Goal: Information Seeking & Learning: Check status

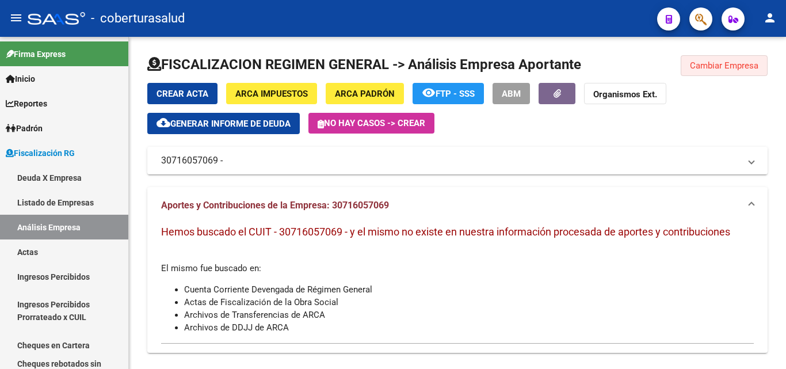
click at [752, 55] on button "Cambiar Empresa" at bounding box center [724, 65] width 87 height 21
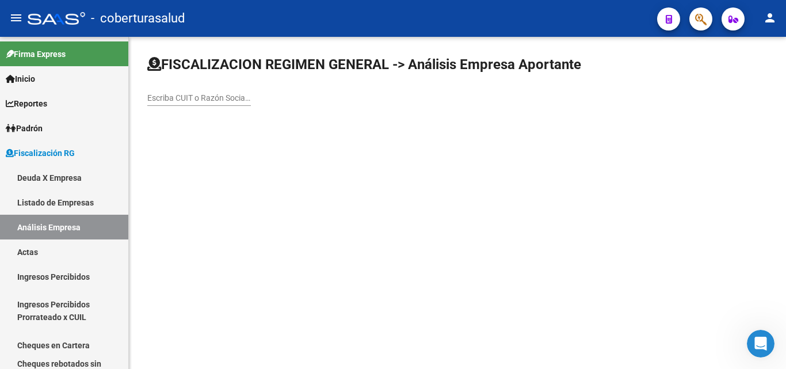
click at [181, 86] on div "Escriba CUIT o Razón Social para buscar" at bounding box center [199, 94] width 104 height 23
click at [181, 94] on input "Escriba CUIT o Razón Social para buscar" at bounding box center [199, 98] width 104 height 10
paste input "30708992743"
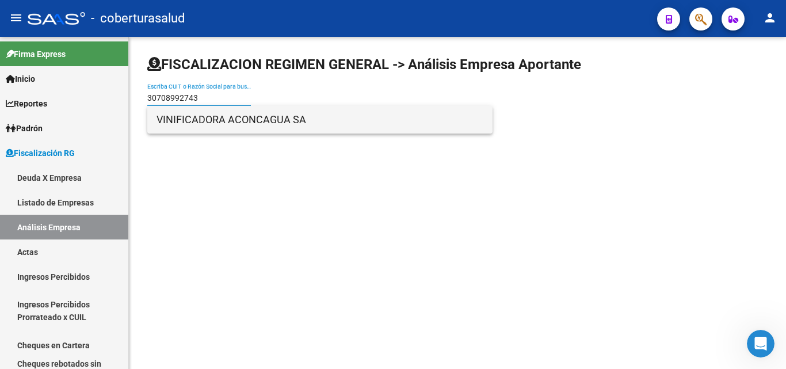
type input "30708992743"
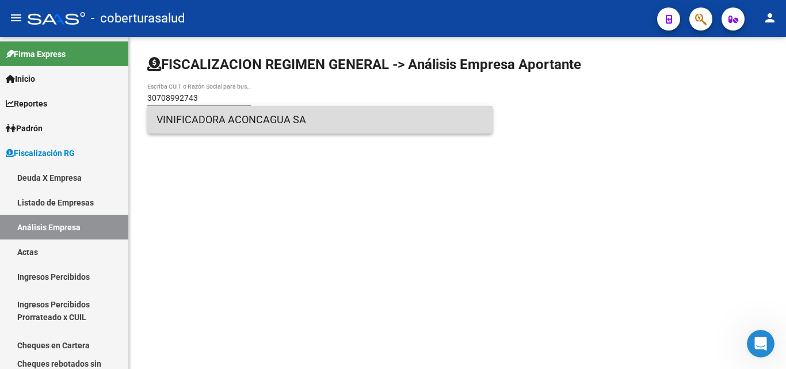
click at [230, 127] on span "VINIFICADORA ACONCAGUA SA" at bounding box center [320, 120] width 327 height 28
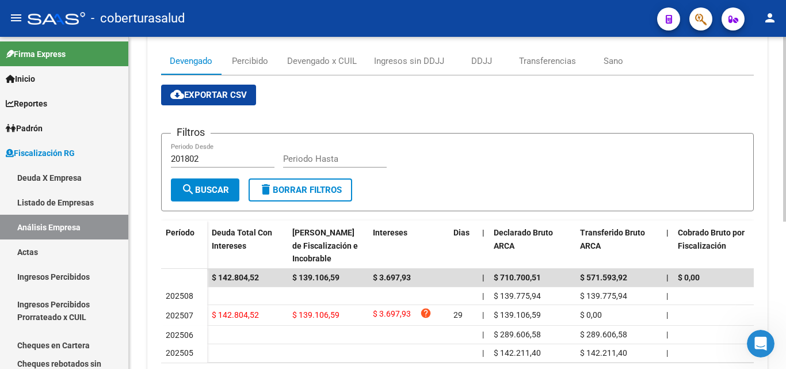
scroll to position [58, 0]
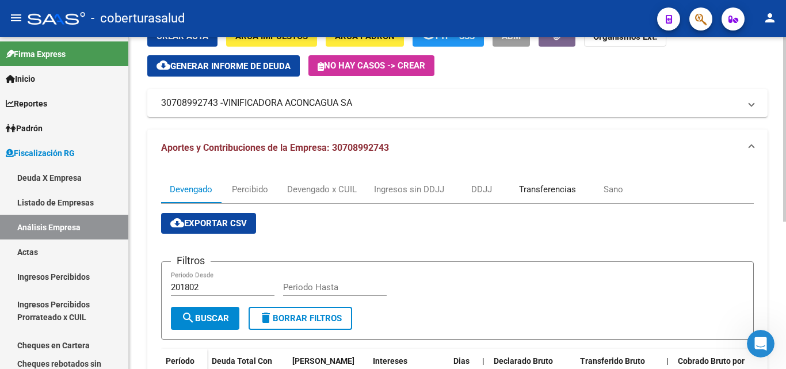
click at [528, 193] on div "Transferencias" at bounding box center [547, 189] width 57 height 13
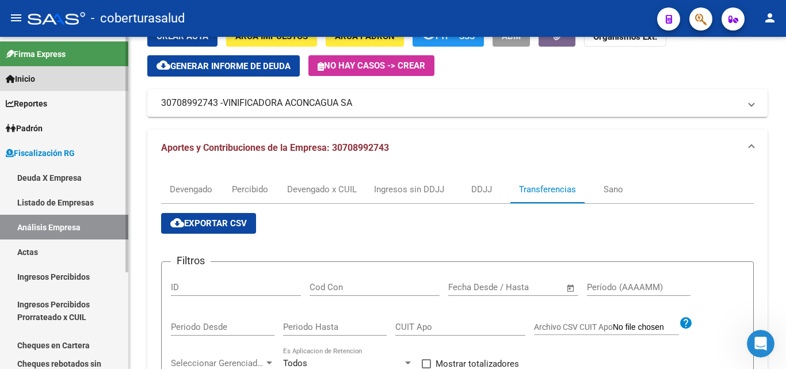
click at [44, 79] on link "Inicio" at bounding box center [64, 78] width 128 height 25
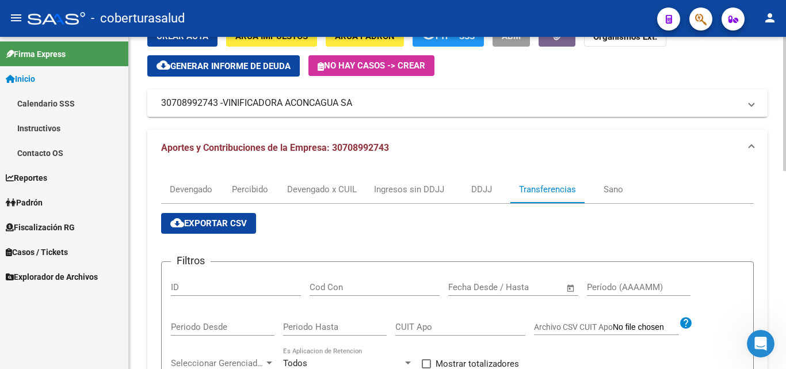
scroll to position [0, 0]
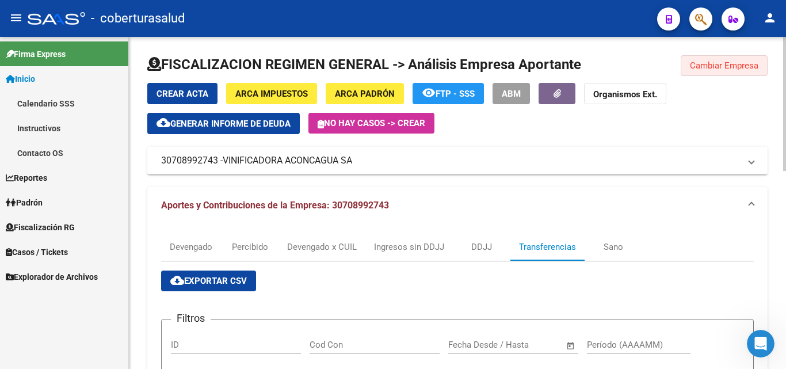
click at [707, 60] on span "Cambiar Empresa" at bounding box center [724, 65] width 68 height 10
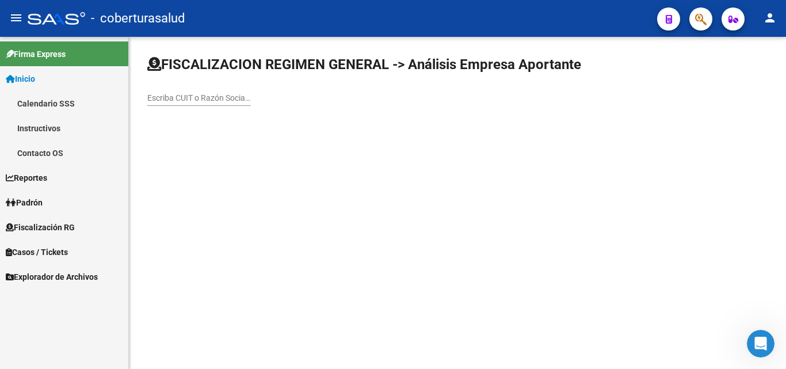
click at [216, 106] on div "Escriba CUIT o Razón Social para buscar" at bounding box center [199, 99] width 104 height 33
click at [216, 101] on input "Escriba CUIT o Razón Social para buscar" at bounding box center [199, 98] width 104 height 10
paste input "20050952658"
type input "20050952658"
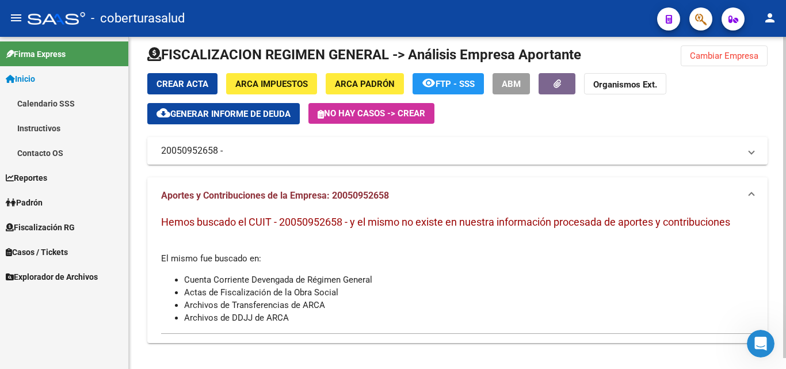
scroll to position [12, 0]
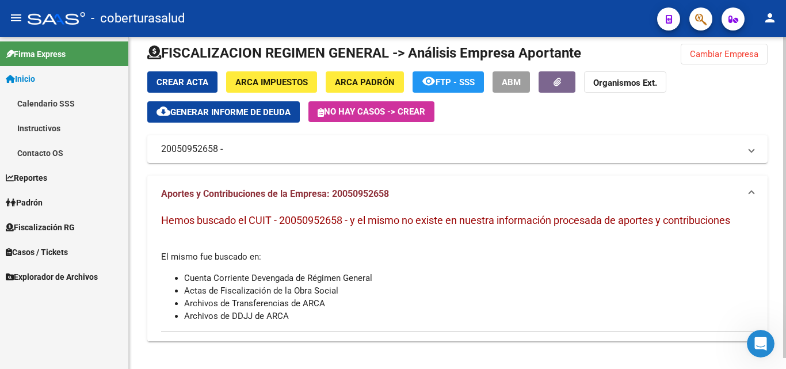
click at [696, 52] on span "Cambiar Empresa" at bounding box center [724, 54] width 68 height 10
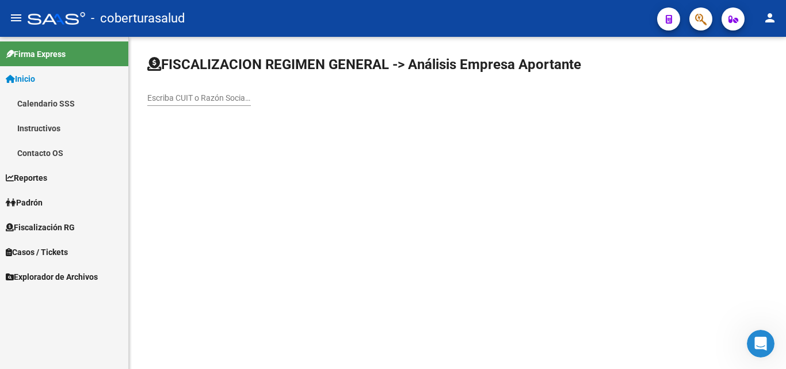
scroll to position [0, 0]
click at [205, 104] on div "Escriba CUIT o Razón Social para buscar" at bounding box center [199, 94] width 104 height 23
paste input "23275717649"
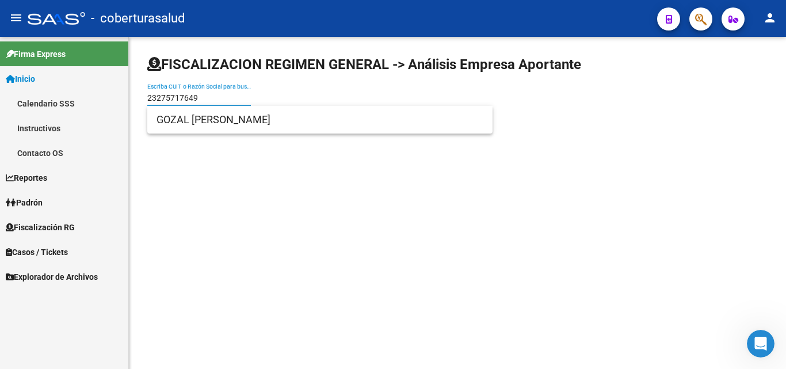
type input "23275717649"
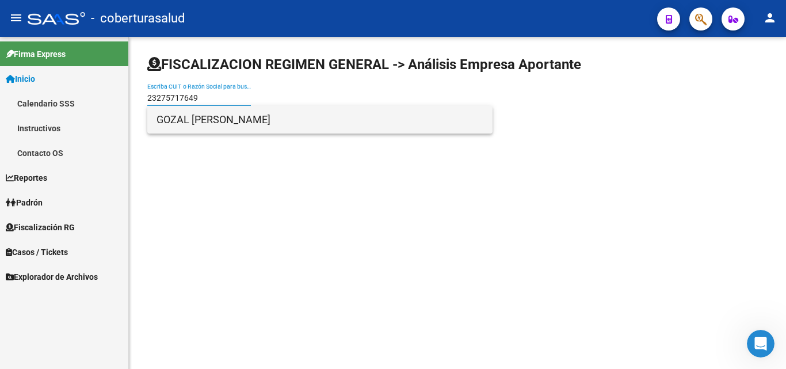
click at [203, 121] on span "GOZAL [PERSON_NAME]" at bounding box center [320, 120] width 327 height 28
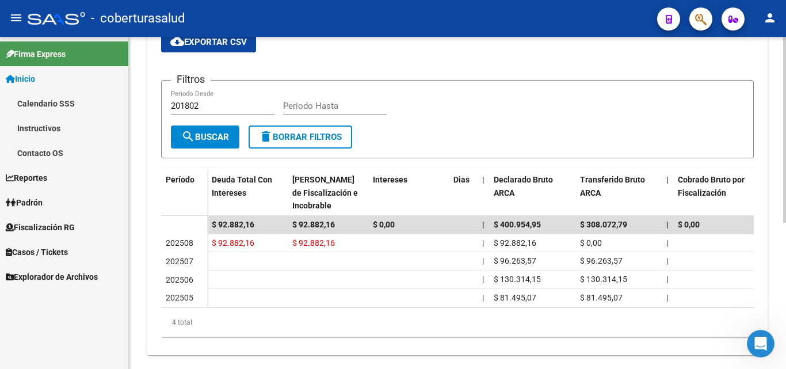
scroll to position [261, 0]
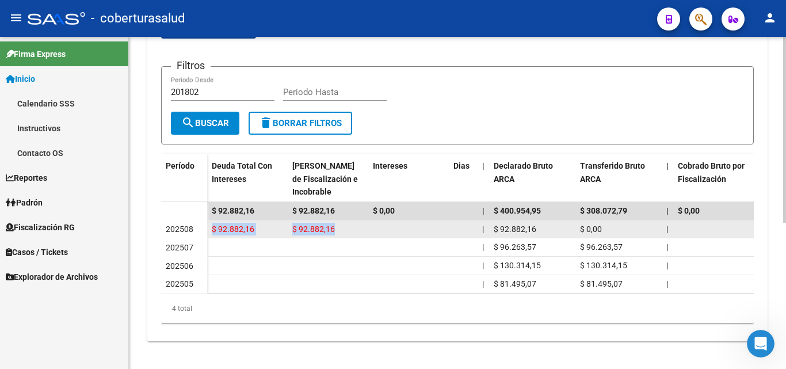
drag, startPoint x: 342, startPoint y: 223, endPoint x: 214, endPoint y: 226, distance: 129.0
click at [211, 227] on datatable-body-cell "$ 92.882,16" at bounding box center [247, 229] width 81 height 18
drag, startPoint x: 211, startPoint y: 223, endPoint x: 353, endPoint y: 219, distance: 142.8
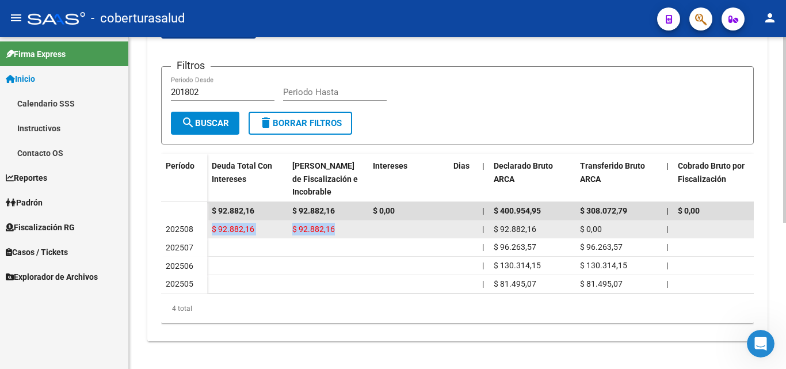
click at [271, 223] on div "$ 92.882,16" at bounding box center [247, 229] width 71 height 13
click at [330, 224] on span "$ 92.882,16" at bounding box center [313, 228] width 43 height 9
drag, startPoint x: 337, startPoint y: 217, endPoint x: 209, endPoint y: 219, distance: 127.8
click at [238, 224] on span "$ 92.882,16" at bounding box center [233, 228] width 43 height 9
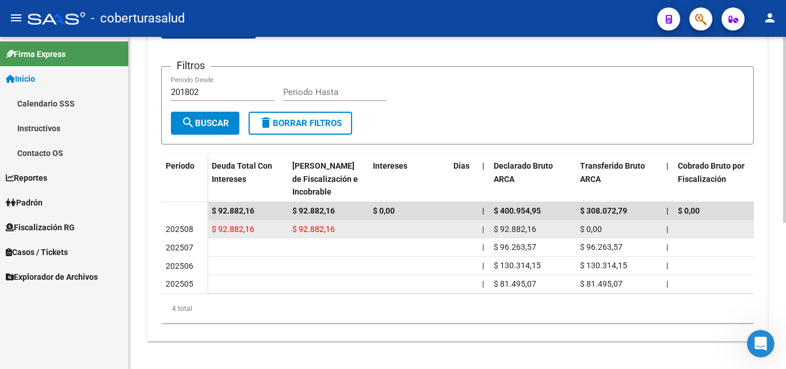
drag, startPoint x: 304, startPoint y: 218, endPoint x: 314, endPoint y: 218, distance: 9.2
click at [305, 224] on span "$ 92.882,16" at bounding box center [313, 228] width 43 height 9
drag, startPoint x: 334, startPoint y: 218, endPoint x: 211, endPoint y: 224, distance: 123.9
click at [233, 224] on span "$ 92.882,16" at bounding box center [233, 228] width 43 height 9
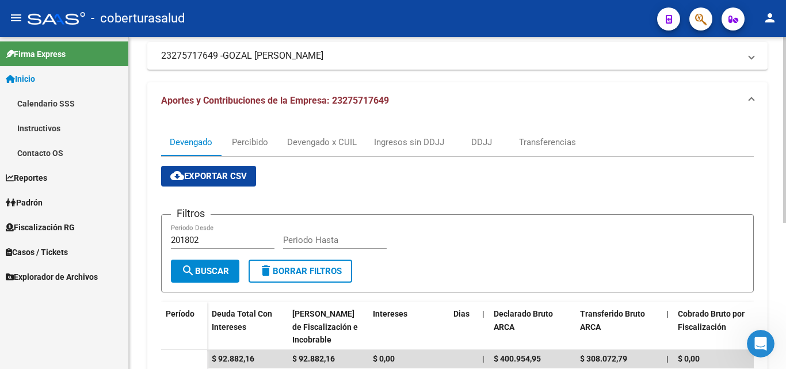
scroll to position [89, 0]
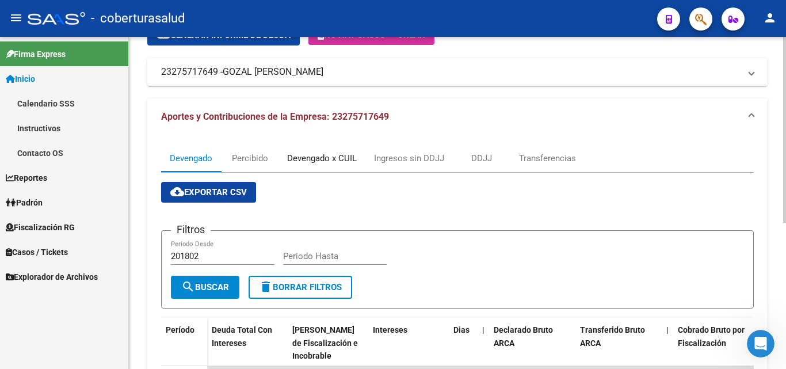
drag, startPoint x: 318, startPoint y: 157, endPoint x: 292, endPoint y: 211, distance: 60.2
click at [318, 157] on div "Devengado x CUIL" at bounding box center [322, 158] width 70 height 13
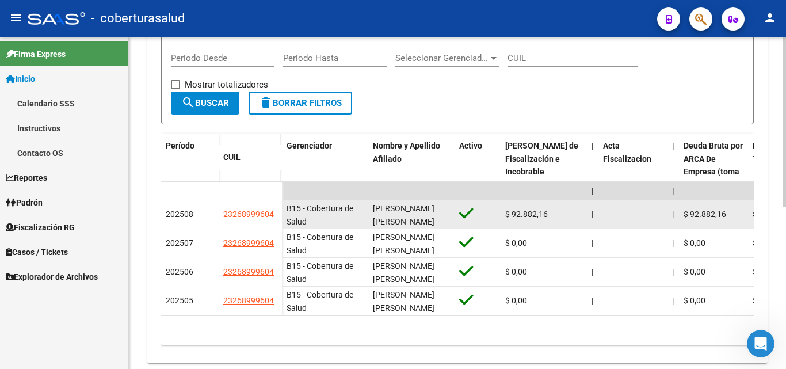
scroll to position [288, 0]
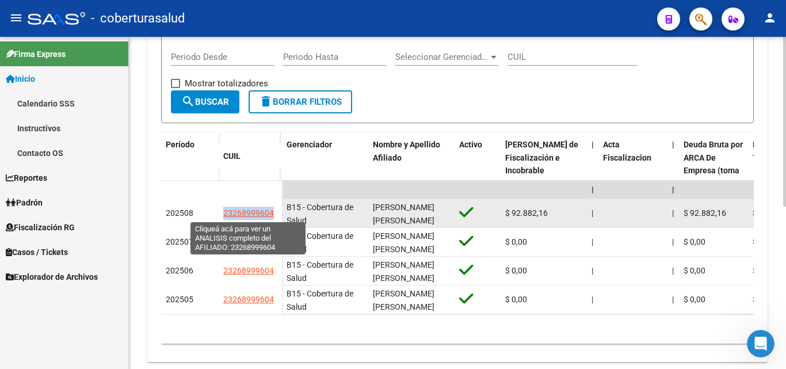
drag, startPoint x: 279, startPoint y: 211, endPoint x: 223, endPoint y: 215, distance: 55.4
click at [223, 215] on datatable-body-cell "23268999604" at bounding box center [250, 213] width 63 height 29
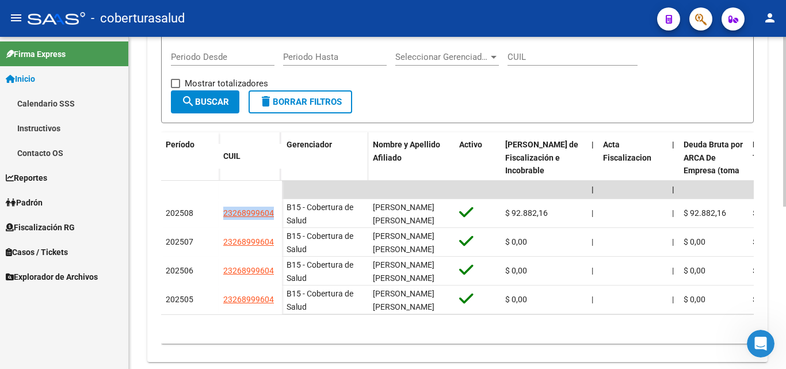
copy span "23268999604"
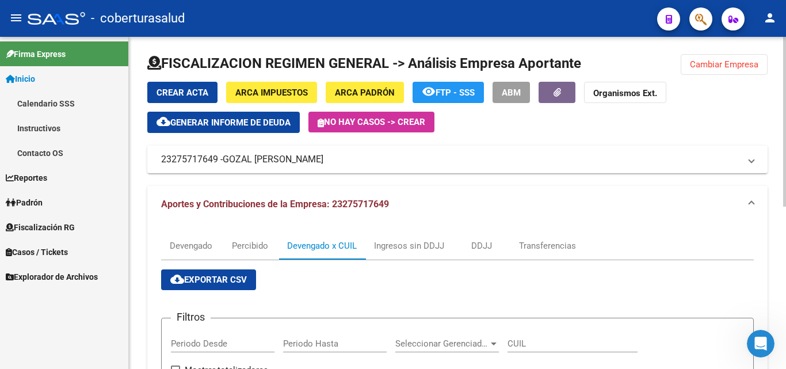
scroll to position [0, 0]
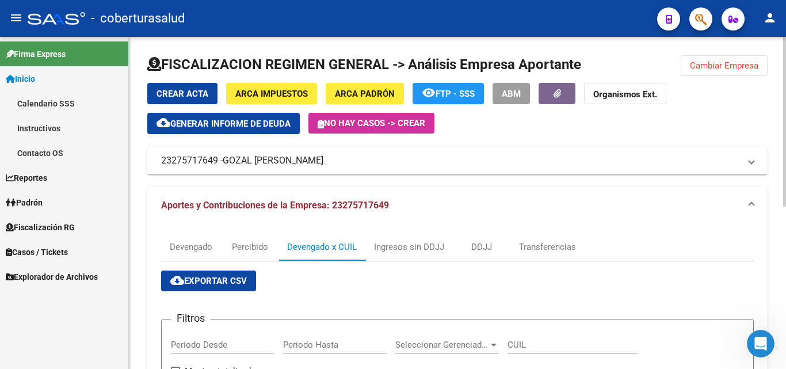
click at [703, 60] on button "Cambiar Empresa" at bounding box center [724, 65] width 87 height 21
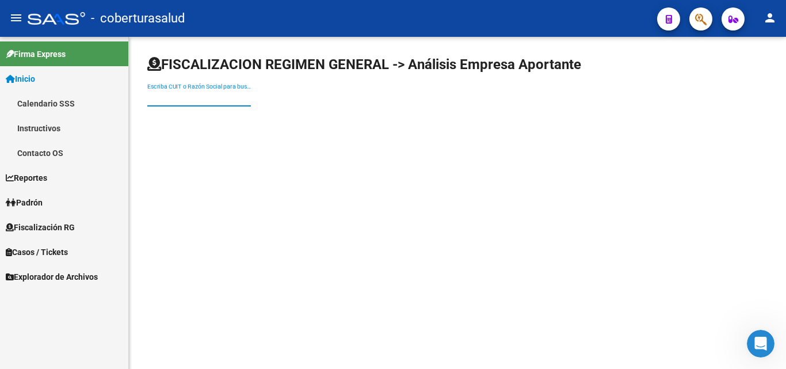
click at [176, 97] on input "Escriba CUIT o Razón Social para buscar" at bounding box center [199, 98] width 104 height 10
paste input "20148159131"
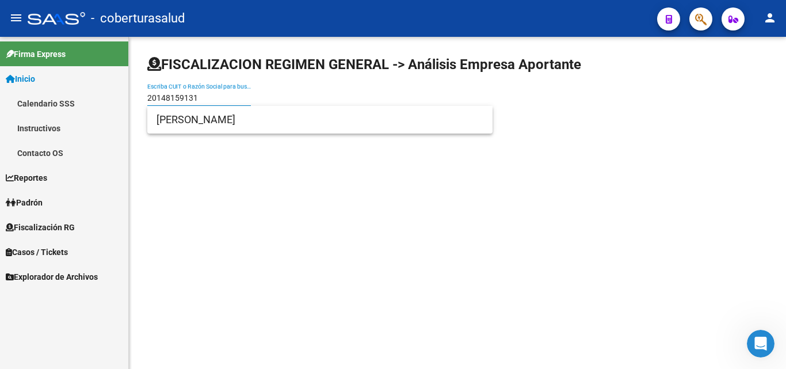
type input "20148159131"
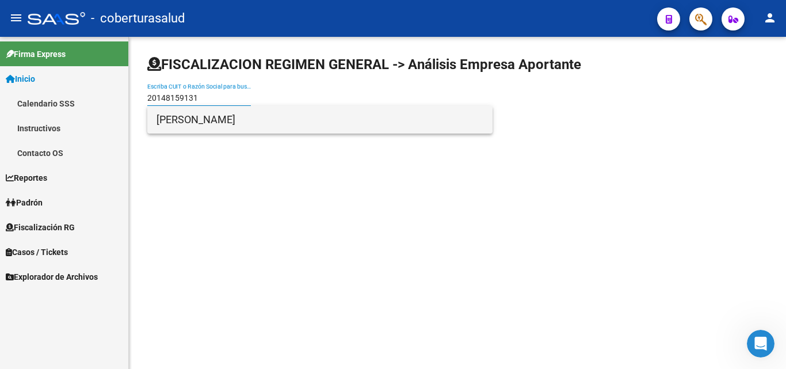
click at [177, 121] on span "[PERSON_NAME]" at bounding box center [320, 120] width 327 height 28
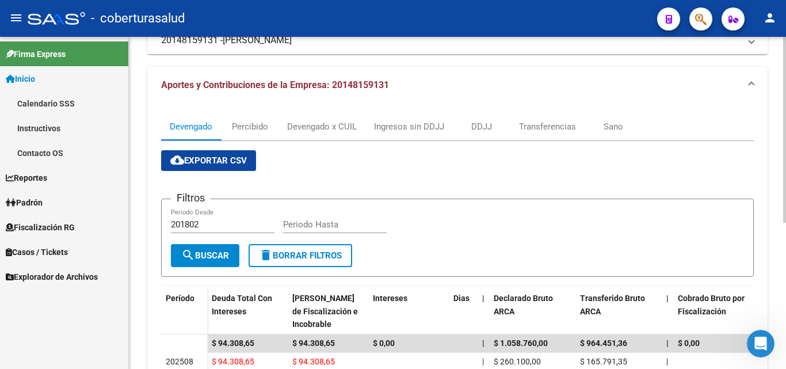
scroll to position [115, 0]
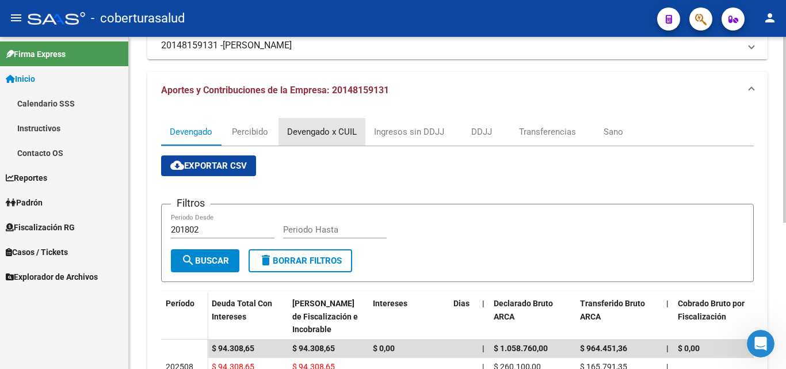
click at [345, 136] on div "Devengado x CUIL" at bounding box center [322, 131] width 70 height 13
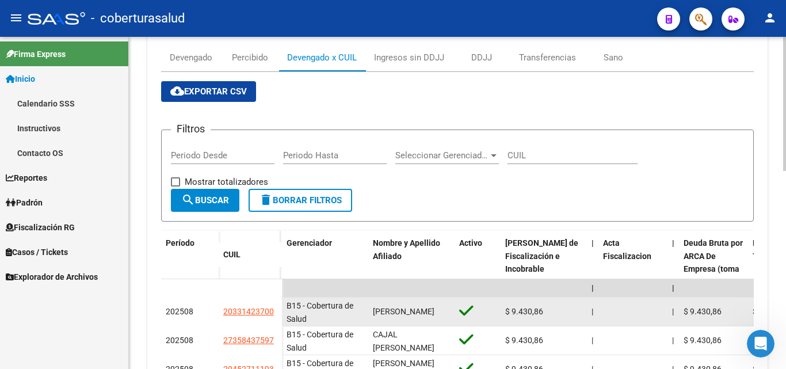
scroll to position [247, 0]
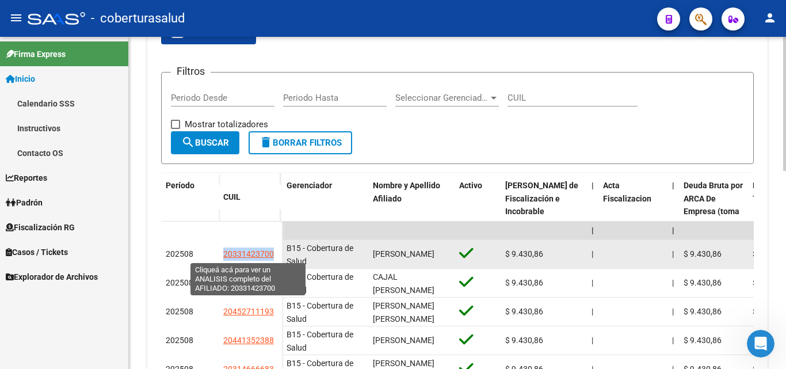
drag, startPoint x: 277, startPoint y: 255, endPoint x: 223, endPoint y: 257, distance: 54.1
click at [223, 257] on datatable-body-cell "20331423700" at bounding box center [250, 254] width 63 height 29
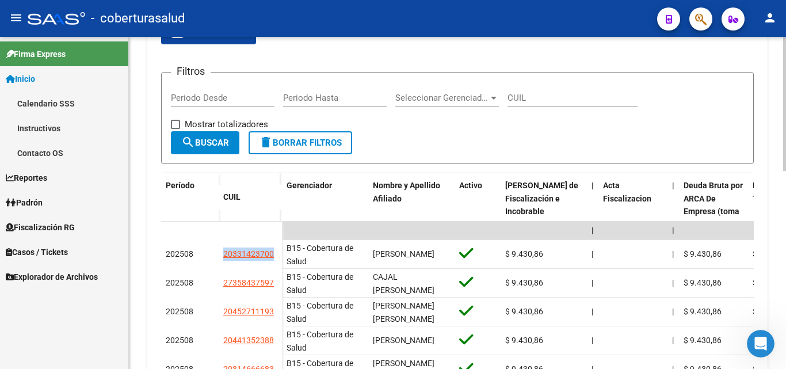
copy span "20331423700"
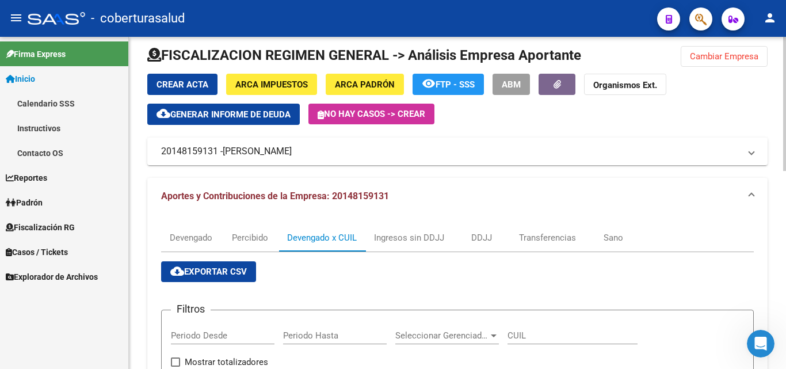
scroll to position [0, 0]
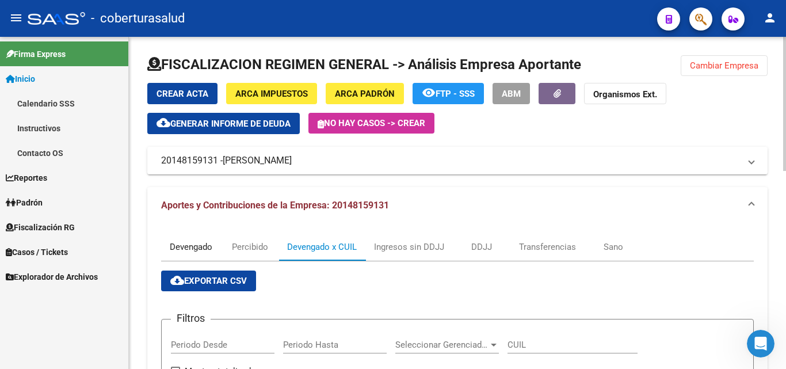
click at [200, 244] on div "Devengado" at bounding box center [191, 247] width 43 height 13
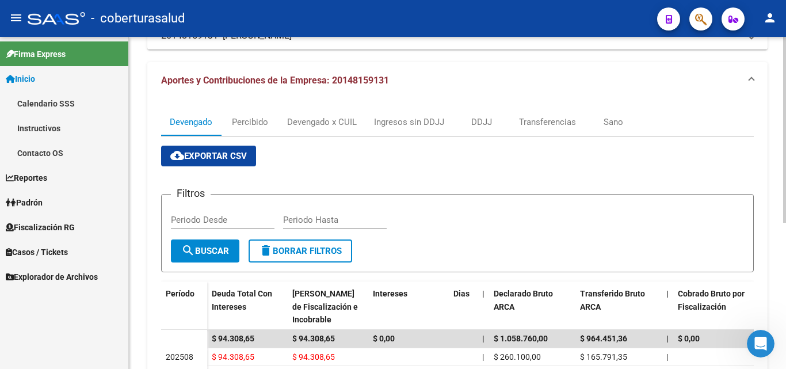
scroll to position [58, 0]
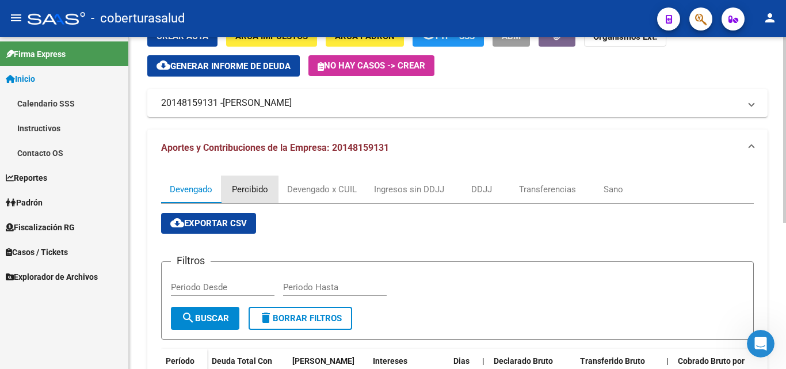
click at [241, 195] on div "Percibido" at bounding box center [250, 189] width 36 height 13
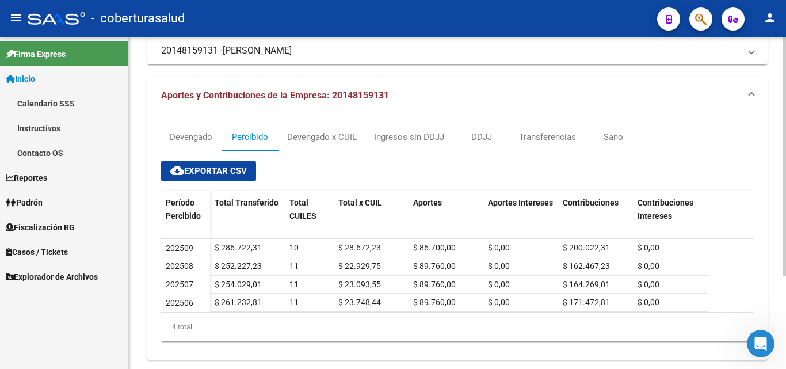
scroll to position [115, 0]
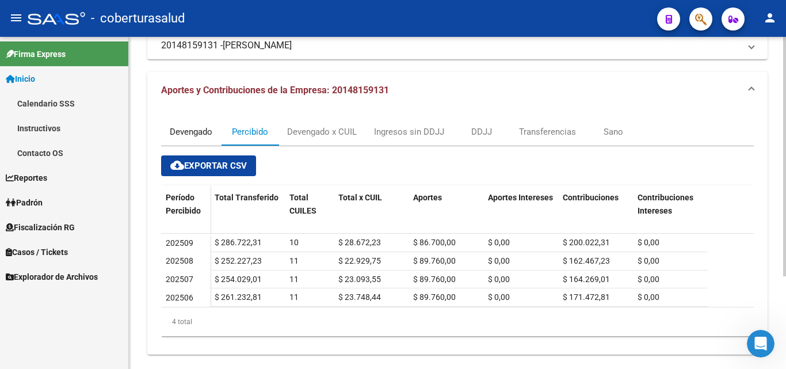
click at [186, 125] on div "Devengado" at bounding box center [191, 132] width 60 height 28
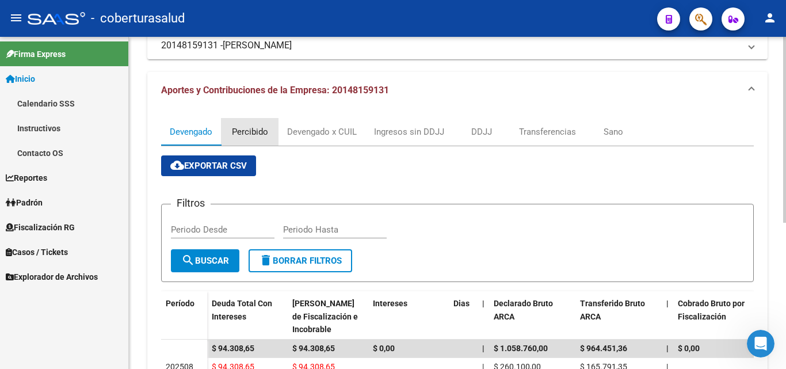
click at [266, 134] on div "Percibido" at bounding box center [250, 131] width 36 height 13
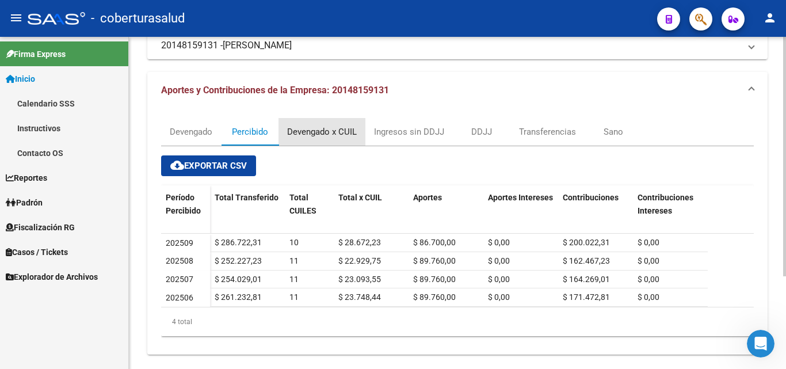
click at [333, 136] on div "Devengado x CUIL" at bounding box center [322, 131] width 70 height 13
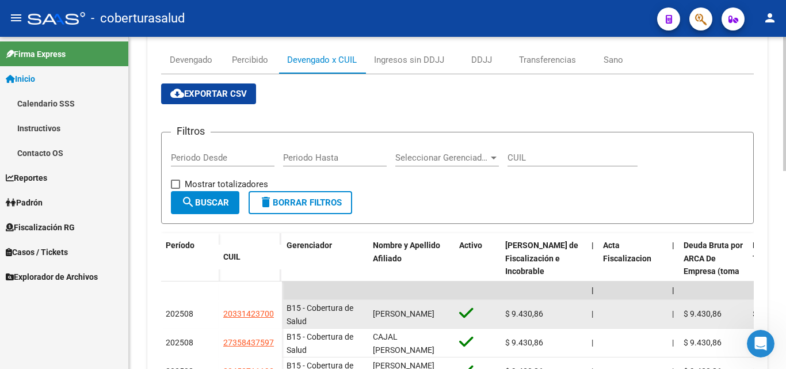
scroll to position [230, 0]
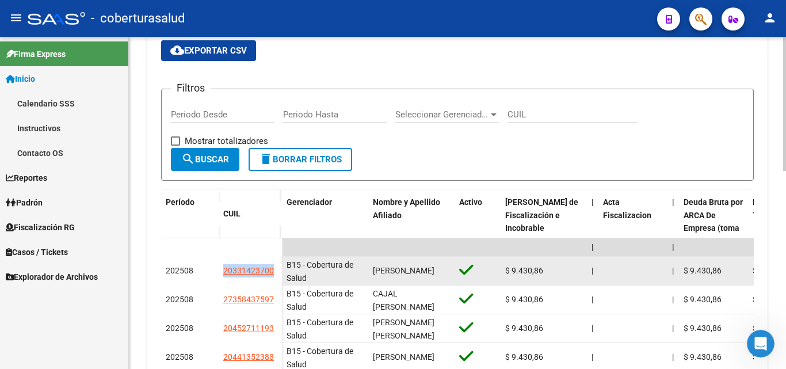
drag, startPoint x: 275, startPoint y: 271, endPoint x: 222, endPoint y: 271, distance: 53.5
click at [222, 271] on datatable-body-cell "20331423700" at bounding box center [250, 271] width 63 height 29
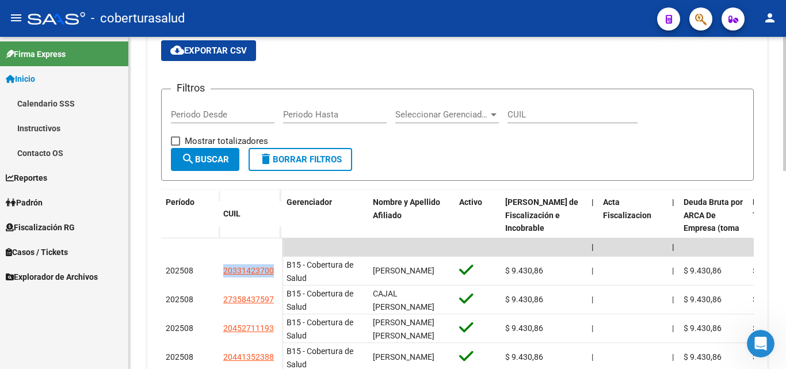
copy span "20331423700"
